Goal: Task Accomplishment & Management: Manage account settings

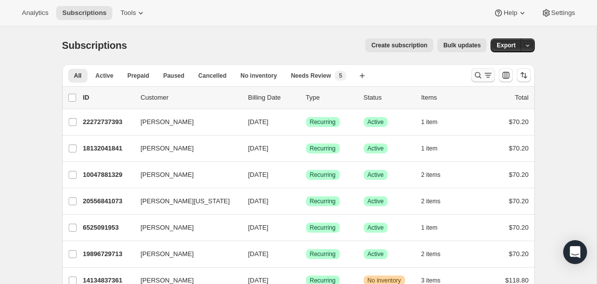
click at [474, 75] on icon "Search and filter results" at bounding box center [478, 75] width 10 height 10
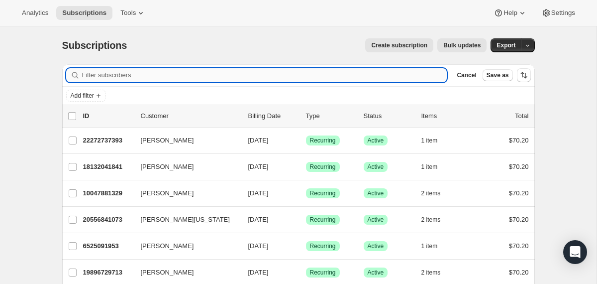
click at [403, 71] on input "Filter subscribers" at bounding box center [264, 75] width 365 height 14
paste input "nicolempeterson88@gmail.com"
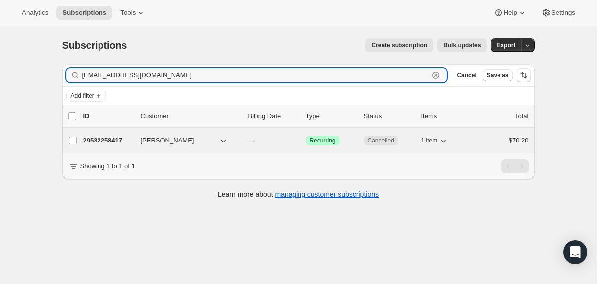
type input "nicolempeterson88@gmail.com"
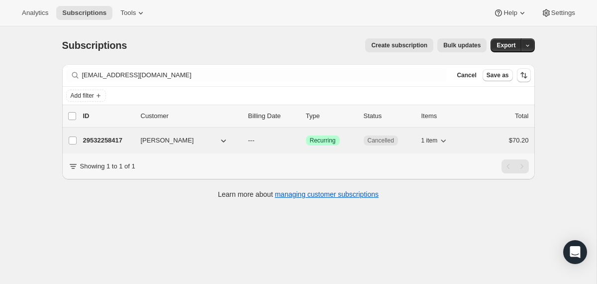
click at [243, 141] on div "29532258417 Nicole Peterson --- Success Recurring Cancelled 1 item $70.20" at bounding box center [306, 140] width 446 height 14
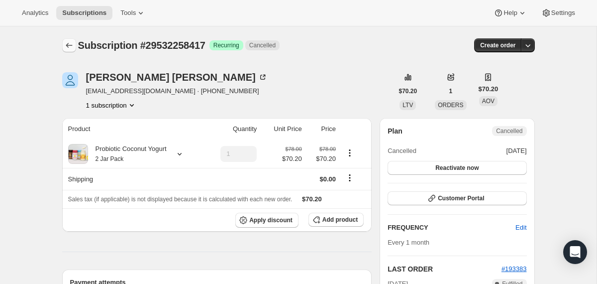
click at [65, 38] on div "Subscription #29532258417. This page is ready Subscription #29532258417 Success…" at bounding box center [298, 45] width 473 height 38
click at [67, 40] on icon "Subscriptions" at bounding box center [69, 45] width 10 height 10
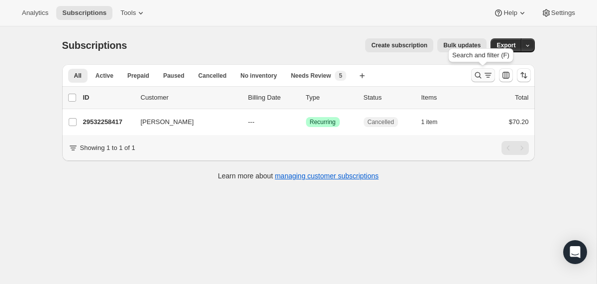
click at [475, 79] on icon "Search and filter results" at bounding box center [478, 75] width 10 height 10
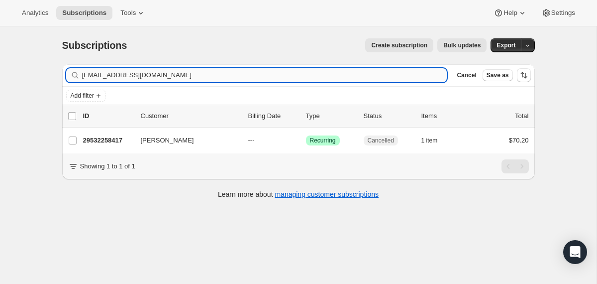
click at [400, 77] on input "nicolempeterson88@gmail.com" at bounding box center [264, 75] width 365 height 14
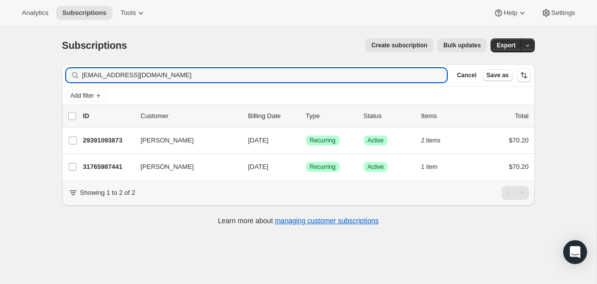
type input "jojewels119@aol.com"
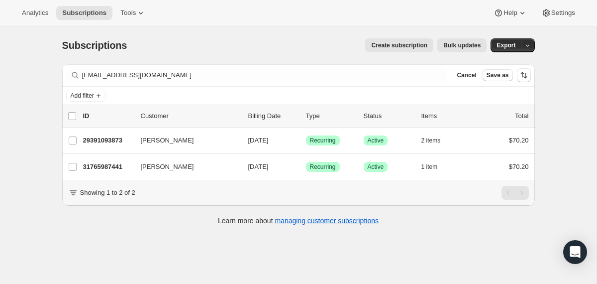
click at [245, 142] on div "29391093873 Joanne Giuliani 11/10/2025 Success Recurring Success Active 2 items…" at bounding box center [306, 140] width 446 height 14
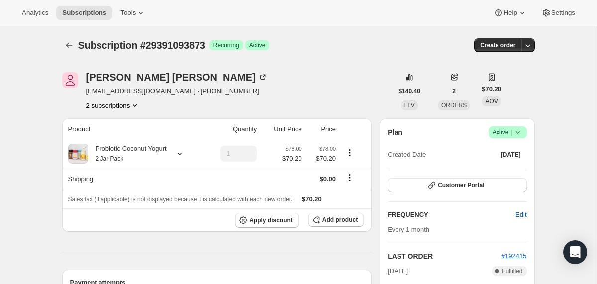
click at [519, 135] on icon at bounding box center [518, 132] width 10 height 10
click at [500, 166] on span "Cancel subscription" at bounding box center [504, 168] width 56 height 7
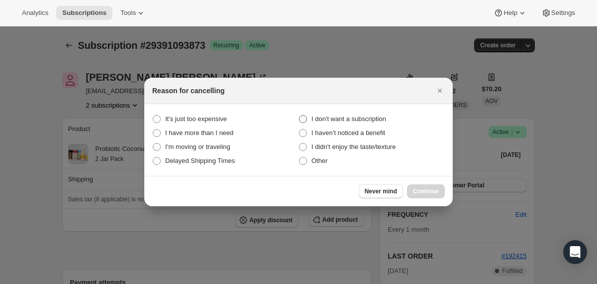
click at [381, 119] on span "I don't want a subscription" at bounding box center [349, 118] width 75 height 7
click at [300, 115] on subscription "I don't want a subscription" at bounding box center [299, 115] width 0 height 0
radio subscription "true"
click at [422, 191] on span "Continue" at bounding box center [426, 191] width 26 height 8
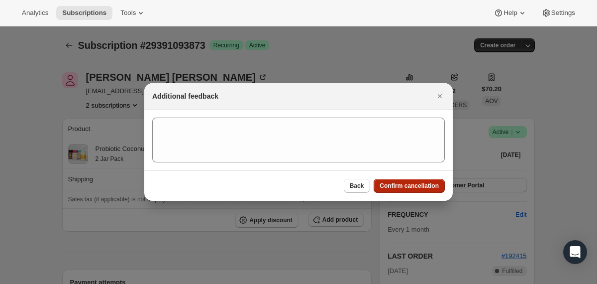
click at [419, 187] on span "Confirm cancellation" at bounding box center [409, 186] width 59 height 8
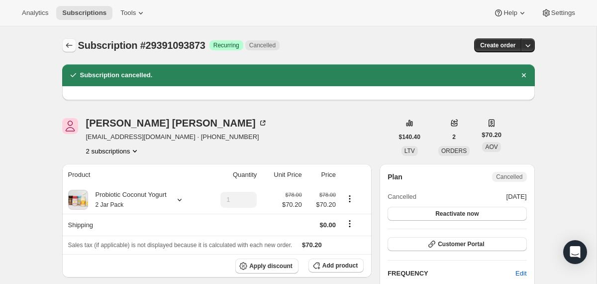
click at [69, 48] on icon "Subscriptions" at bounding box center [69, 45] width 10 height 10
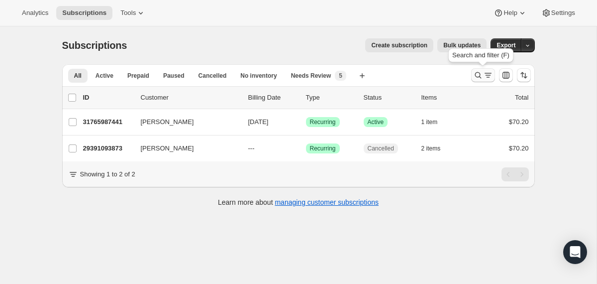
click at [479, 74] on icon "Search and filter results" at bounding box center [478, 75] width 10 height 10
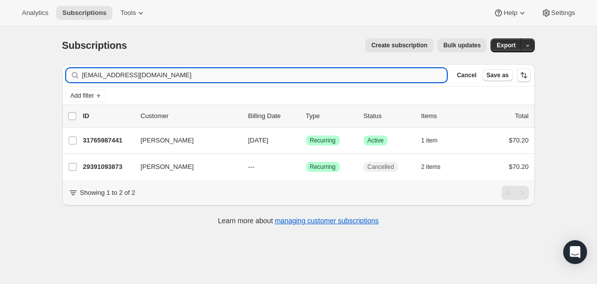
click at [365, 73] on input "jojewels119@aol.com" at bounding box center [264, 75] width 365 height 14
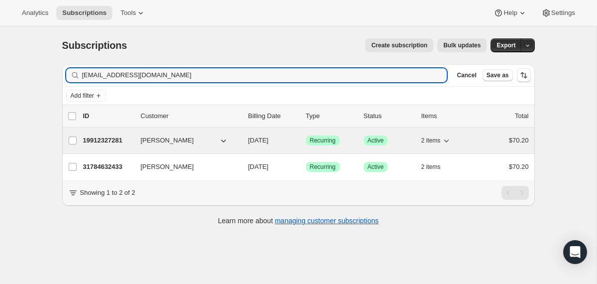
type input "sellsbrianne@gmail.com"
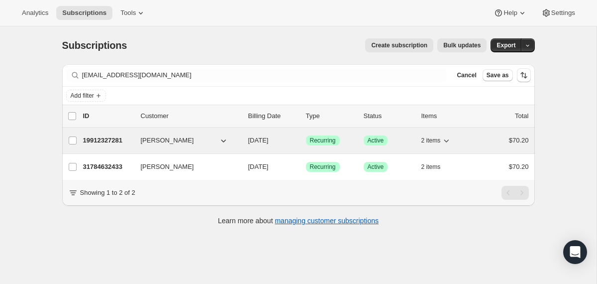
click at [247, 136] on div "19912327281 Brianne Sells 10/12/2025 Success Recurring Success Active 2 items $…" at bounding box center [306, 140] width 446 height 14
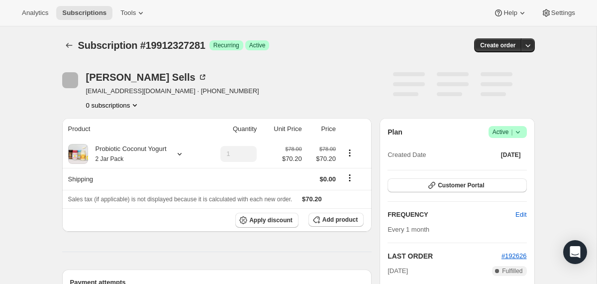
click at [520, 130] on icon at bounding box center [518, 132] width 10 height 10
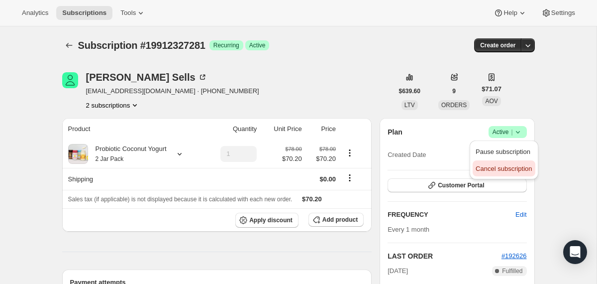
click at [512, 172] on span "Cancel subscription" at bounding box center [504, 169] width 56 height 10
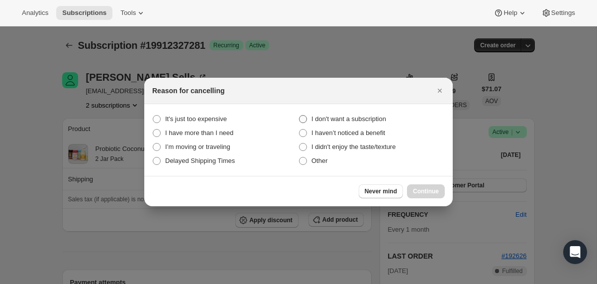
click at [386, 121] on span "I don't want a subscription" at bounding box center [349, 118] width 75 height 7
click at [300, 115] on subscription "I don't want a subscription" at bounding box center [299, 115] width 0 height 0
radio subscription "true"
click at [413, 193] on span "Continue" at bounding box center [426, 191] width 26 height 8
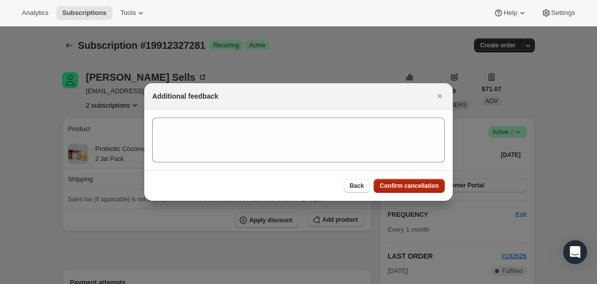
click at [409, 185] on span "Confirm cancellation" at bounding box center [409, 186] width 59 height 8
